Goal: Submit feedback/report problem: Submit feedback/report problem

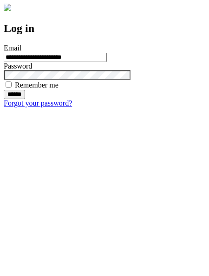
type input "**********"
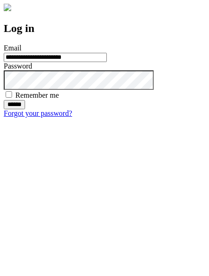
click at [25, 109] on input "******" at bounding box center [14, 104] width 21 height 9
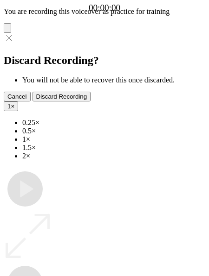
type input "**********"
